Goal: Task Accomplishment & Management: Use online tool/utility

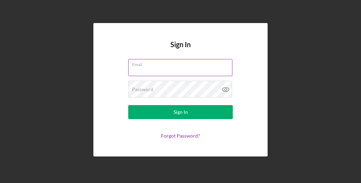
click at [149, 74] on input "Email" at bounding box center [180, 67] width 104 height 17
type input "[EMAIL_ADDRESS][DOMAIN_NAME]"
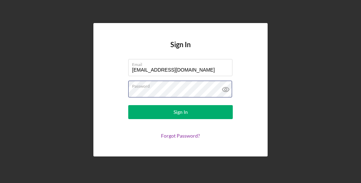
click at [128, 105] on button "Sign In" at bounding box center [180, 112] width 105 height 14
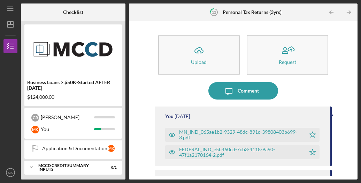
scroll to position [282, 0]
